Goal: Obtain resource: Download file/media

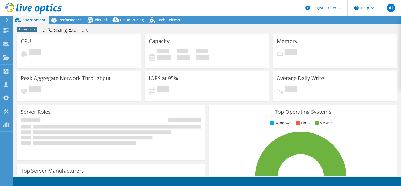
select select "USEast"
select select "USD"
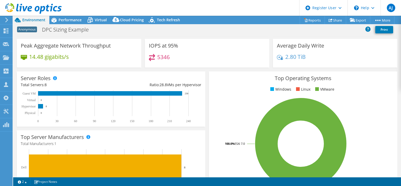
scroll to position [25, 0]
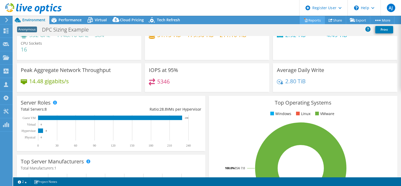
click at [311, 22] on link "Reports" at bounding box center [311, 20] width 25 height 8
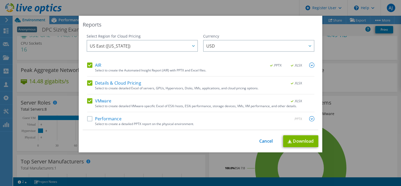
click at [106, 120] on label "Performance" at bounding box center [104, 118] width 34 height 5
click at [0, 0] on input "Performance" at bounding box center [0, 0] width 0 height 0
click at [297, 139] on link "Download" at bounding box center [300, 141] width 35 height 12
click at [269, 138] on link "Cancel" at bounding box center [265, 140] width 13 height 5
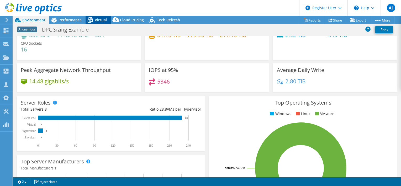
click at [98, 20] on span "Virtual" at bounding box center [101, 19] width 12 height 5
